Goal: Information Seeking & Learning: Check status

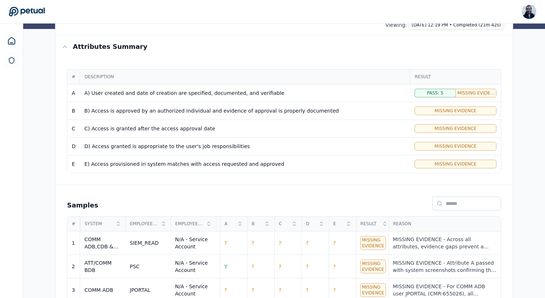
scroll to position [117, 0]
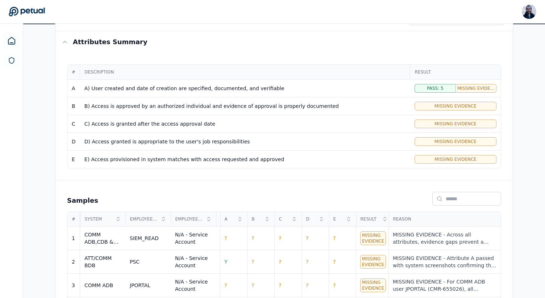
click at [460, 158] on span "Missing Evidence" at bounding box center [455, 160] width 42 height 6
click at [421, 160] on div "Missing Evidence" at bounding box center [456, 159] width 82 height 9
click at [69, 162] on td "E" at bounding box center [73, 160] width 13 height 18
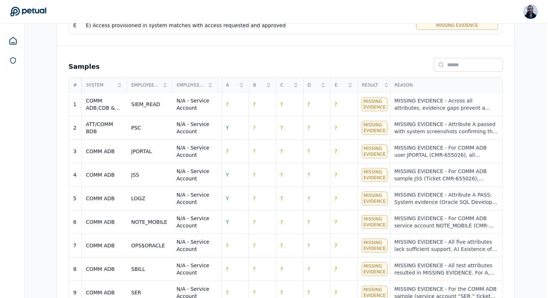
scroll to position [296, 0]
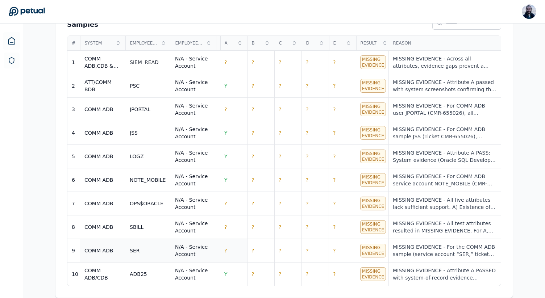
click at [229, 248] on td "?" at bounding box center [233, 251] width 27 height 24
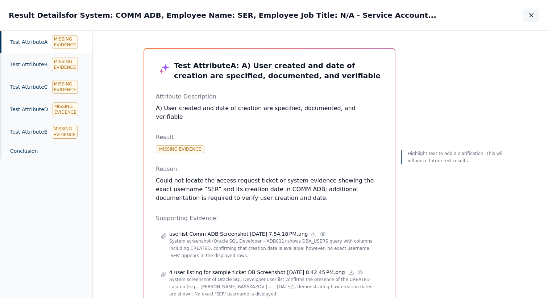
click at [537, 21] on button "button" at bounding box center [531, 15] width 16 height 13
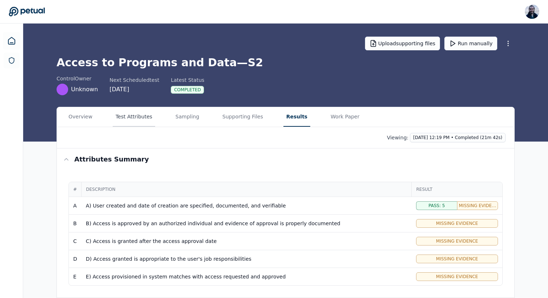
click at [139, 117] on button "Test Attributes" at bounding box center [134, 117] width 42 height 20
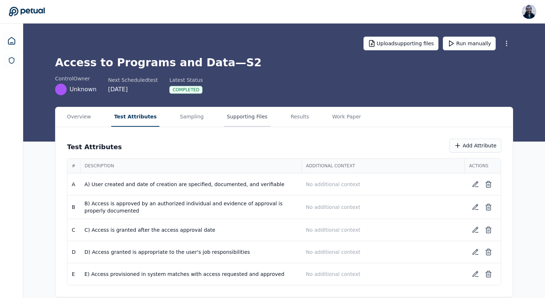
click at [228, 112] on button "Supporting Files" at bounding box center [247, 117] width 46 height 20
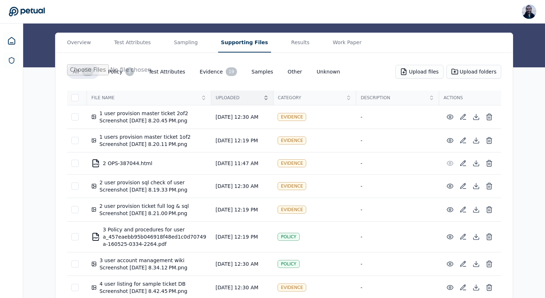
scroll to position [80, 0]
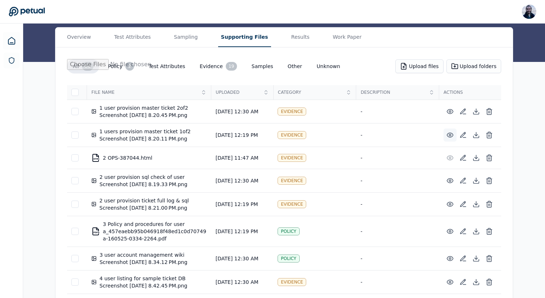
click at [449, 137] on icon at bounding box center [450, 135] width 6 height 4
click at [451, 111] on icon at bounding box center [449, 111] width 7 height 7
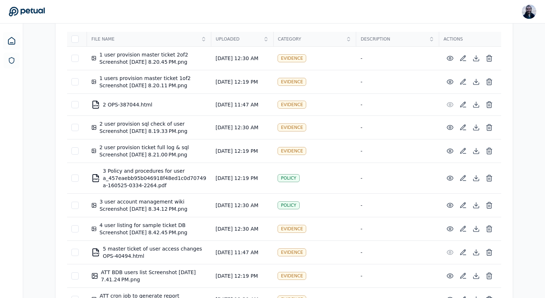
scroll to position [0, 0]
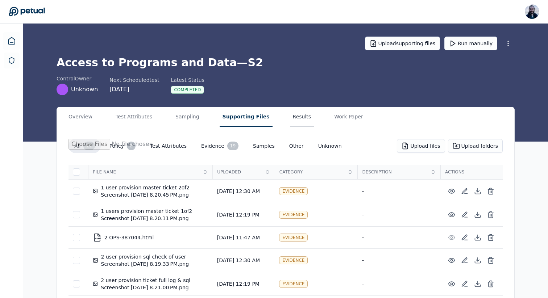
click at [290, 112] on button "Results" at bounding box center [302, 117] width 24 height 20
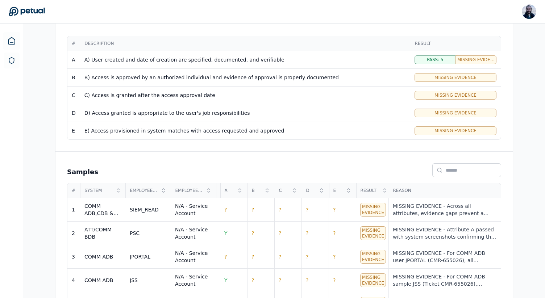
scroll to position [153, 0]
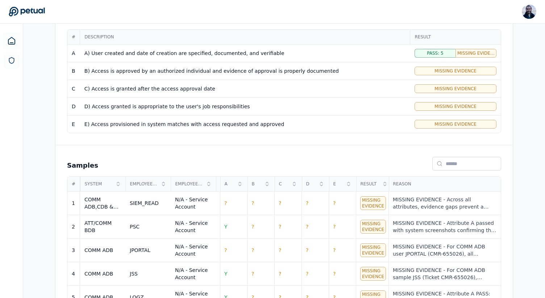
click at [449, 71] on span "Missing Evidence" at bounding box center [455, 71] width 42 height 6
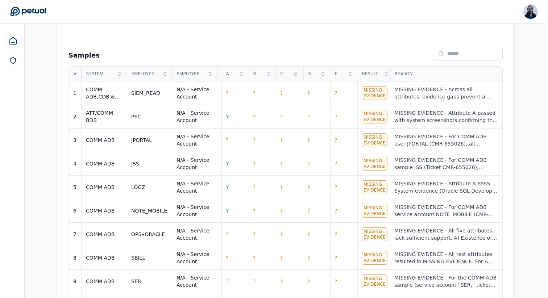
scroll to position [296, 0]
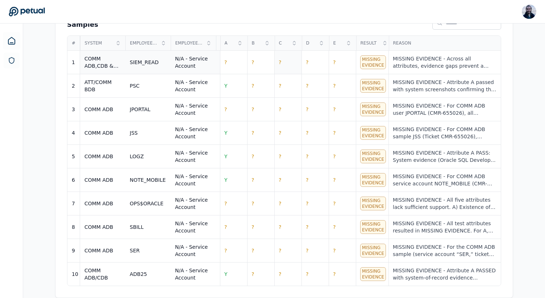
click at [282, 61] on td "?" at bounding box center [287, 63] width 27 height 24
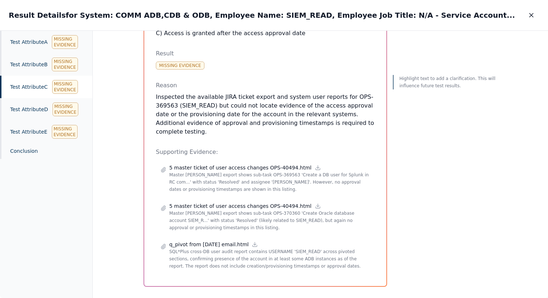
scroll to position [74, 0]
click at [316, 168] on icon at bounding box center [317, 168] width 3 height 1
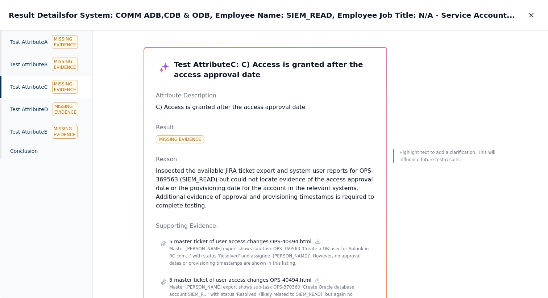
scroll to position [0, 0]
click at [57, 44] on div "Missing Evidence" at bounding box center [65, 42] width 26 height 14
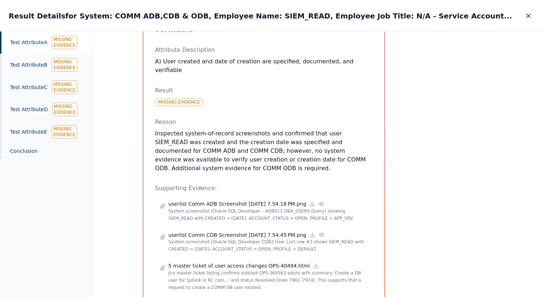
scroll to position [55, 0]
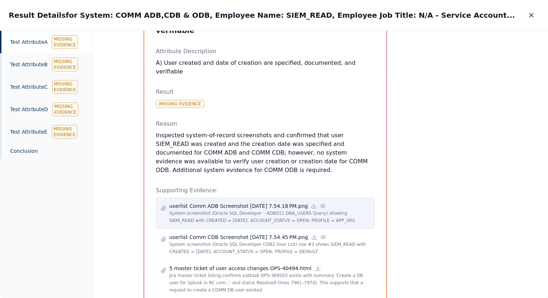
click at [325, 204] on icon at bounding box center [323, 205] width 5 height 3
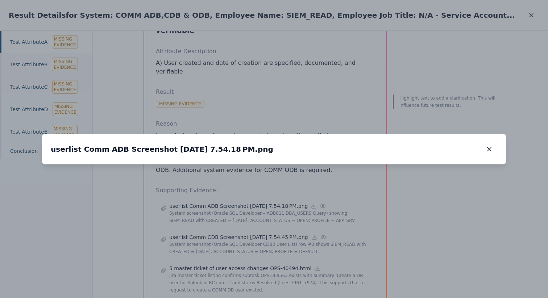
click at [274, 165] on img at bounding box center [274, 165] width 0 height 0
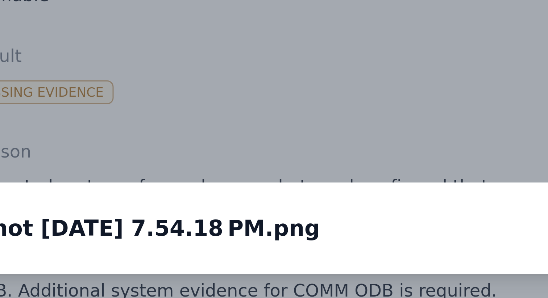
drag, startPoint x: 281, startPoint y: 140, endPoint x: 275, endPoint y: 112, distance: 27.7
click at [274, 165] on img at bounding box center [274, 165] width 0 height 0
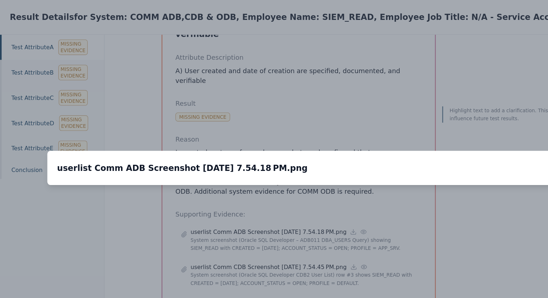
drag, startPoint x: 350, startPoint y: 158, endPoint x: 325, endPoint y: 113, distance: 52.2
click at [325, 165] on div at bounding box center [274, 165] width 464 height 0
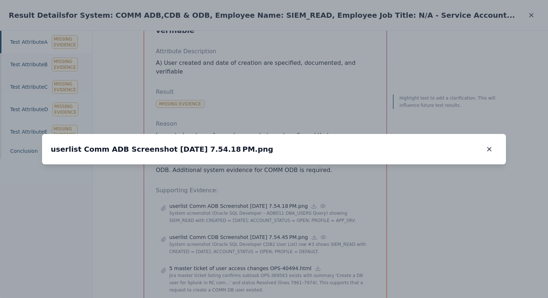
click at [495, 175] on icon at bounding box center [493, 178] width 6 height 6
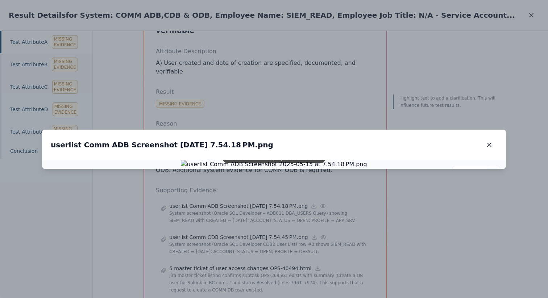
click at [495, 171] on icon at bounding box center [493, 174] width 6 height 6
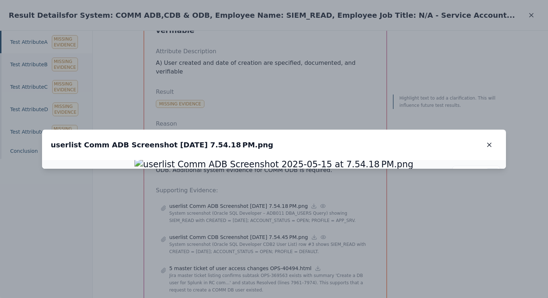
click at [495, 171] on icon at bounding box center [493, 174] width 6 height 6
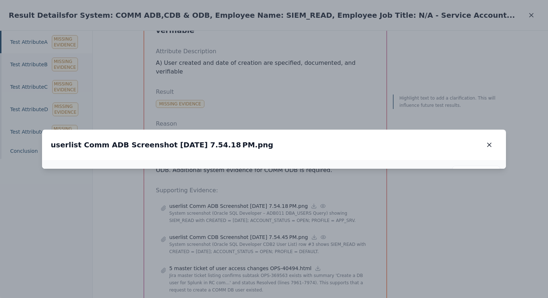
drag, startPoint x: 341, startPoint y: 199, endPoint x: 353, endPoint y: 241, distance: 43.2
click at [353, 214] on img at bounding box center [285, 205] width 372 height 17
drag, startPoint x: 337, startPoint y: 162, endPoint x: 337, endPoint y: 209, distance: 47.5
click at [337, 244] on img at bounding box center [286, 252] width 372 height 17
drag, startPoint x: 223, startPoint y: 105, endPoint x: 209, endPoint y: 222, distance: 117.9
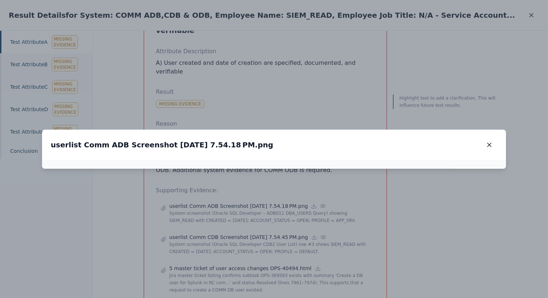
drag, startPoint x: 215, startPoint y: 128, endPoint x: 251, endPoint y: 255, distance: 131.6
drag, startPoint x: 251, startPoint y: 242, endPoint x: 237, endPoint y: 176, distance: 67.0
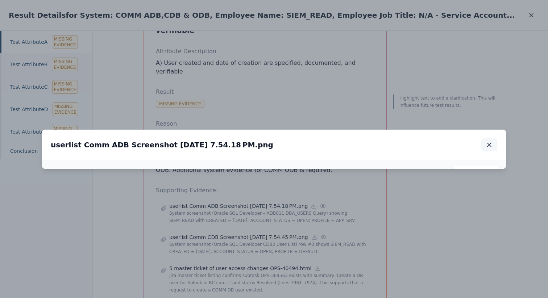
click at [491, 141] on icon "button" at bounding box center [489, 144] width 7 height 7
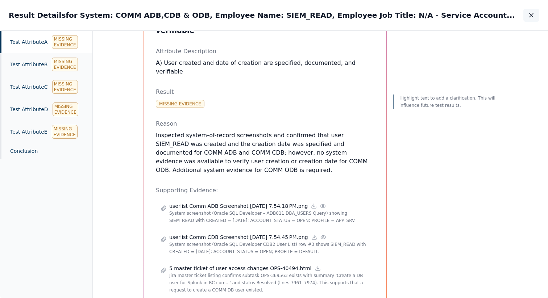
click at [528, 14] on icon "button" at bounding box center [531, 15] width 7 height 7
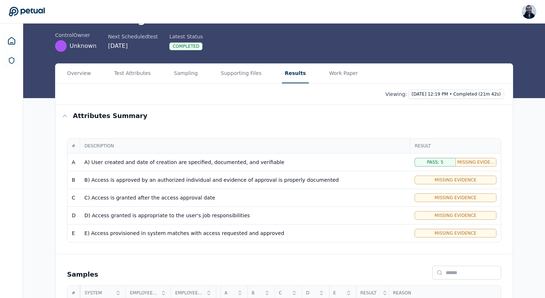
scroll to position [25, 0]
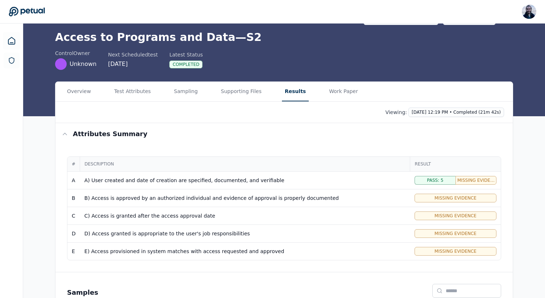
click at [386, 180] on div "A) User created and date of creation are specified, documented, and verifiable" at bounding box center [244, 180] width 321 height 7
click at [433, 180] on span "Pass: 5" at bounding box center [435, 181] width 16 height 6
click at [483, 176] on td "Pass: 5 Missing Evidence: 5" at bounding box center [455, 181] width 91 height 18
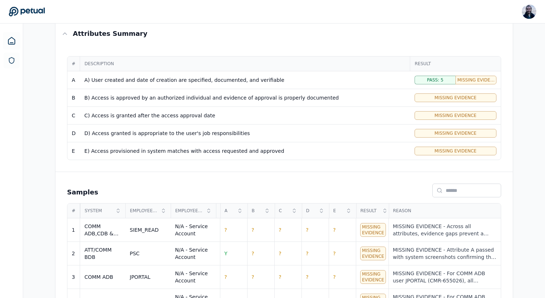
scroll to position [0, 0]
